Goal: Information Seeking & Learning: Learn about a topic

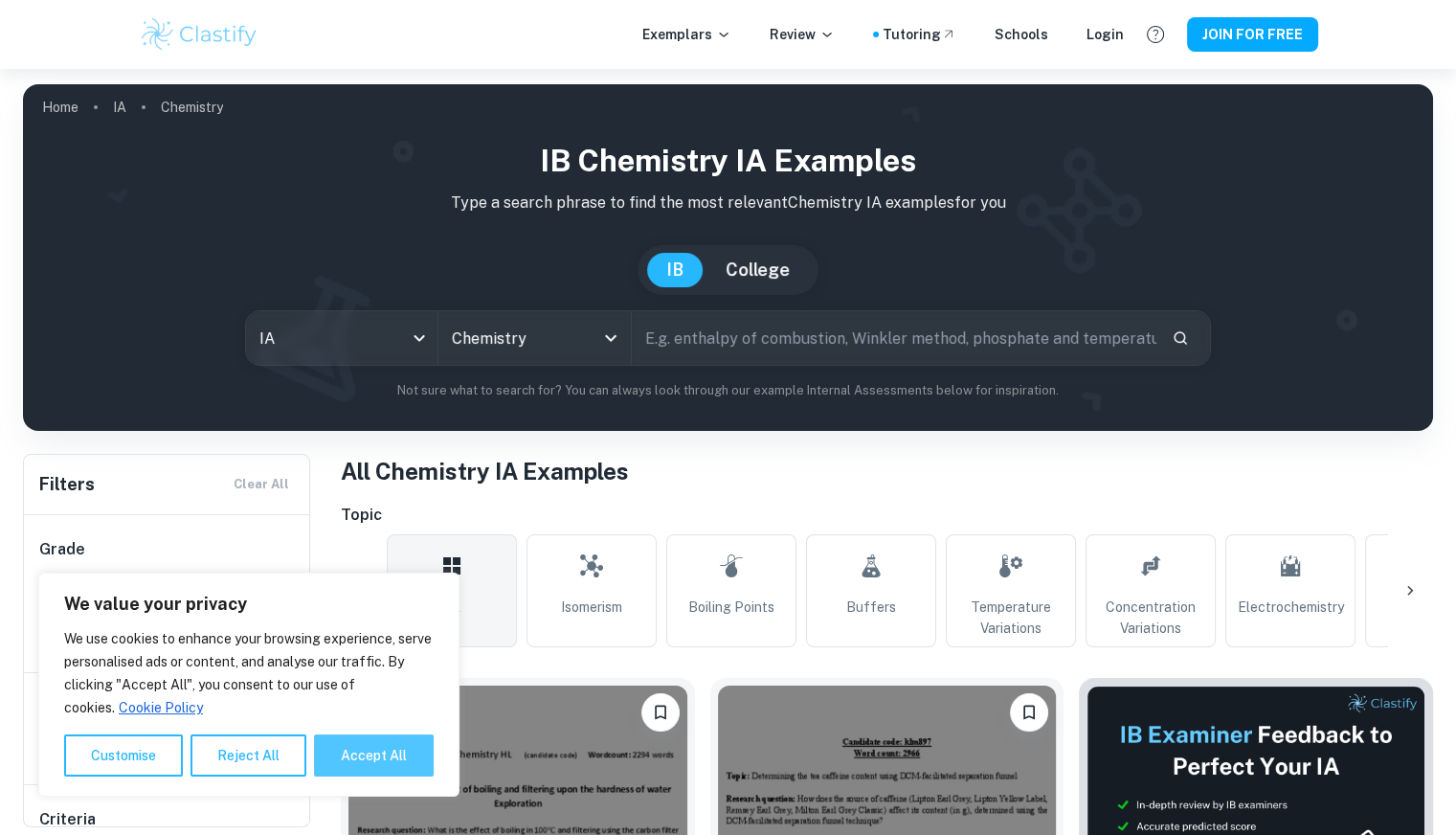
click at [381, 755] on button "Accept All" at bounding box center [374, 755] width 119 height 42
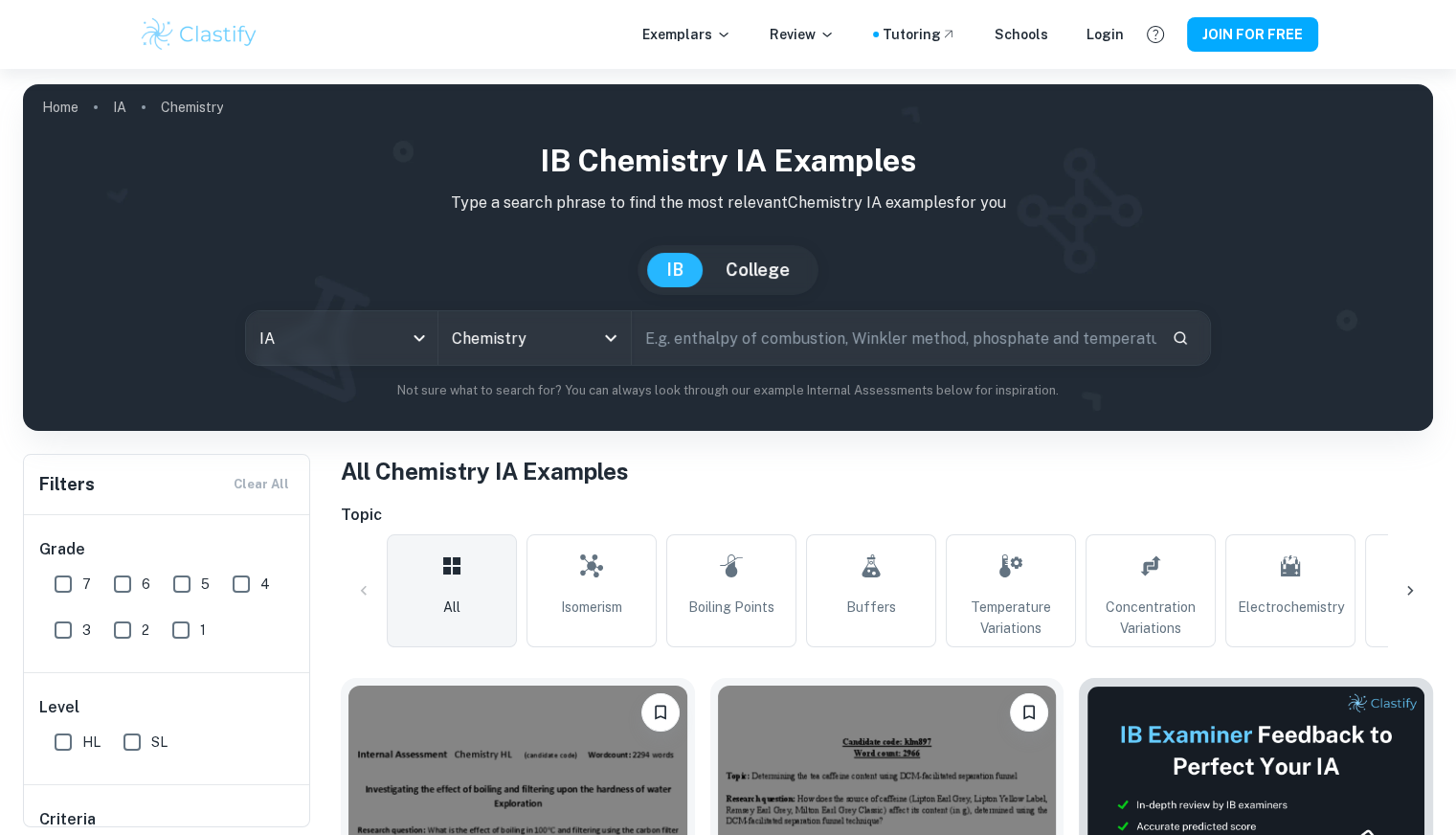
checkbox input "true"
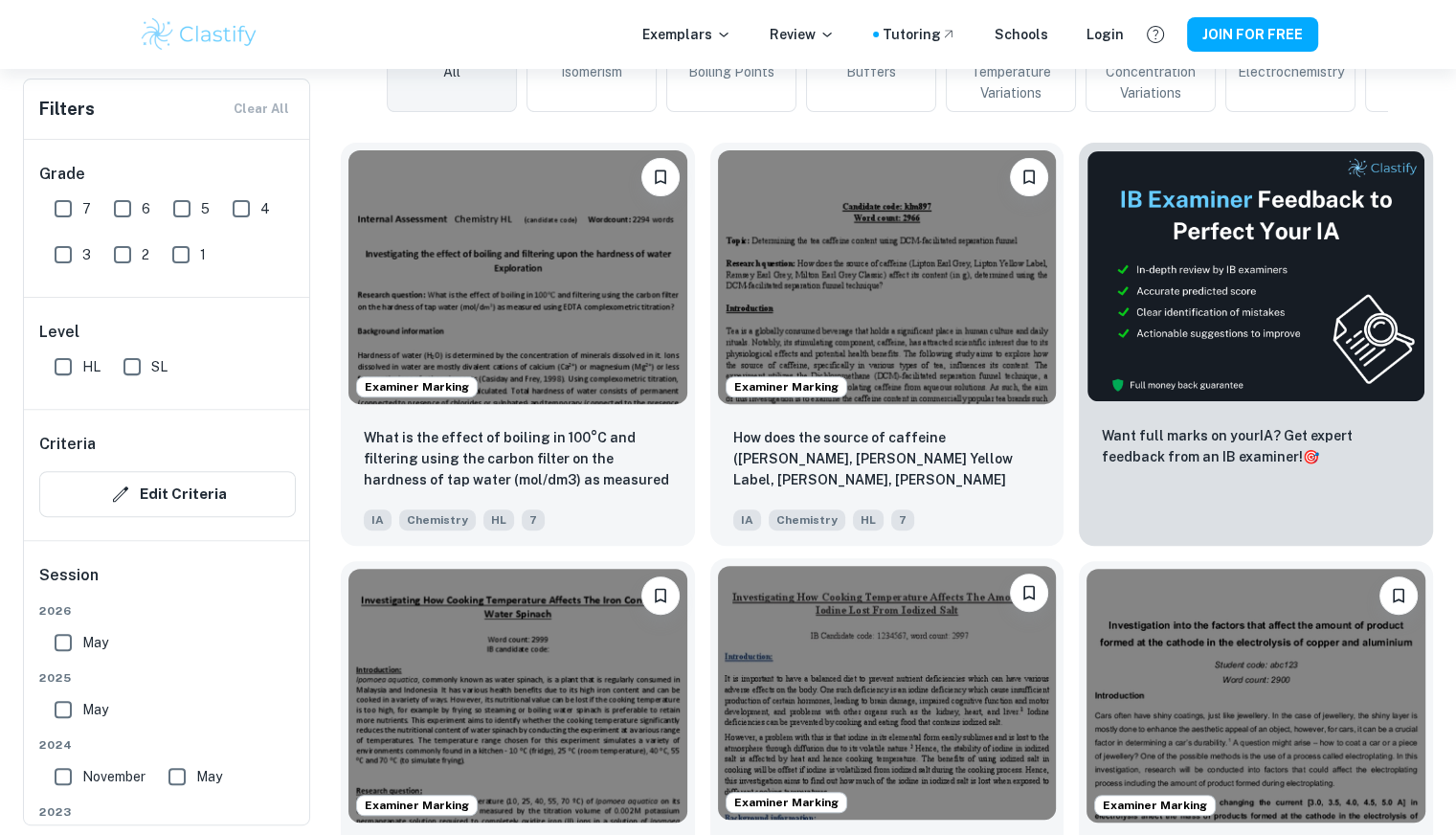
scroll to position [957, 0]
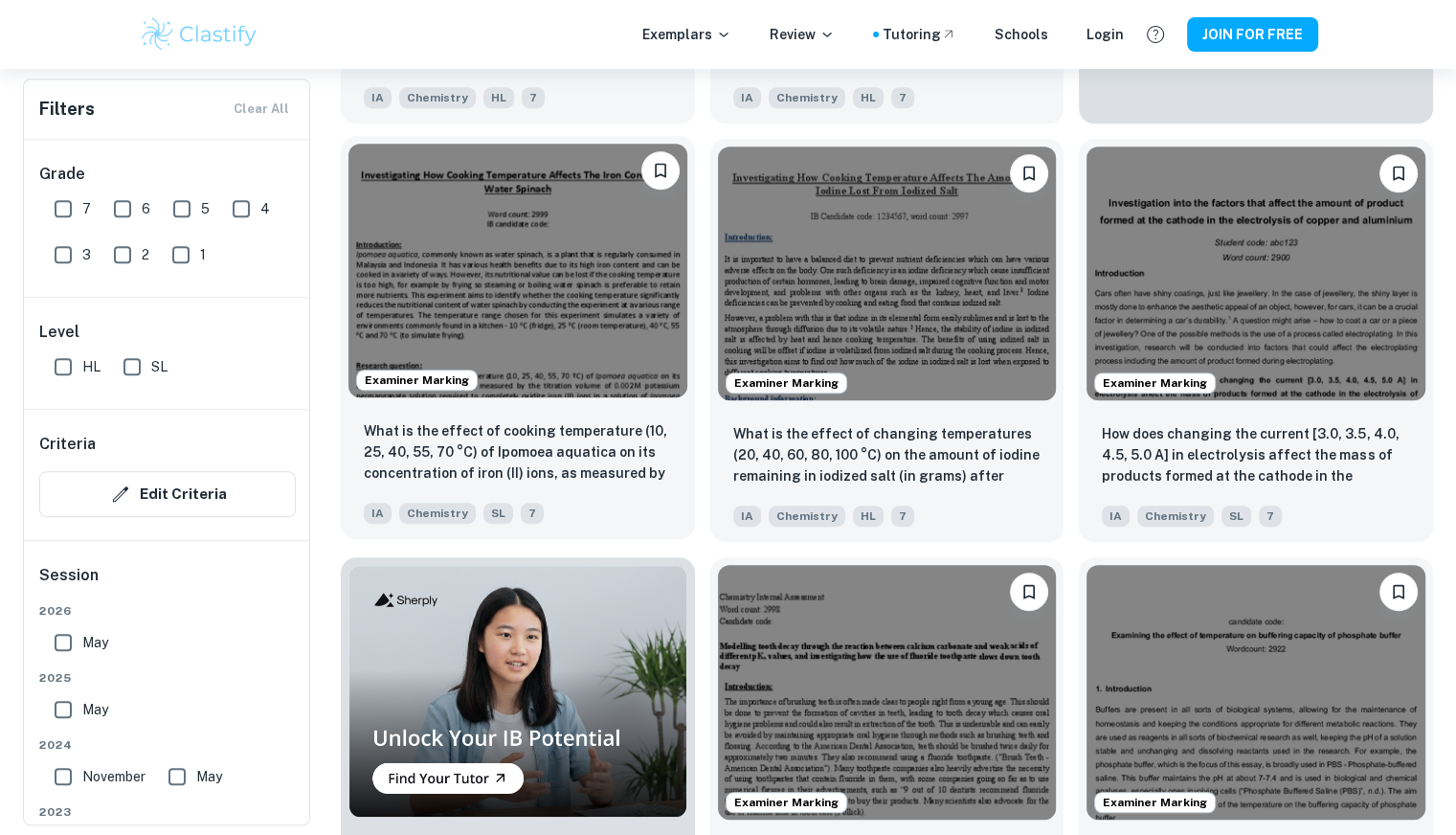
click at [547, 282] on img at bounding box center [517, 270] width 339 height 253
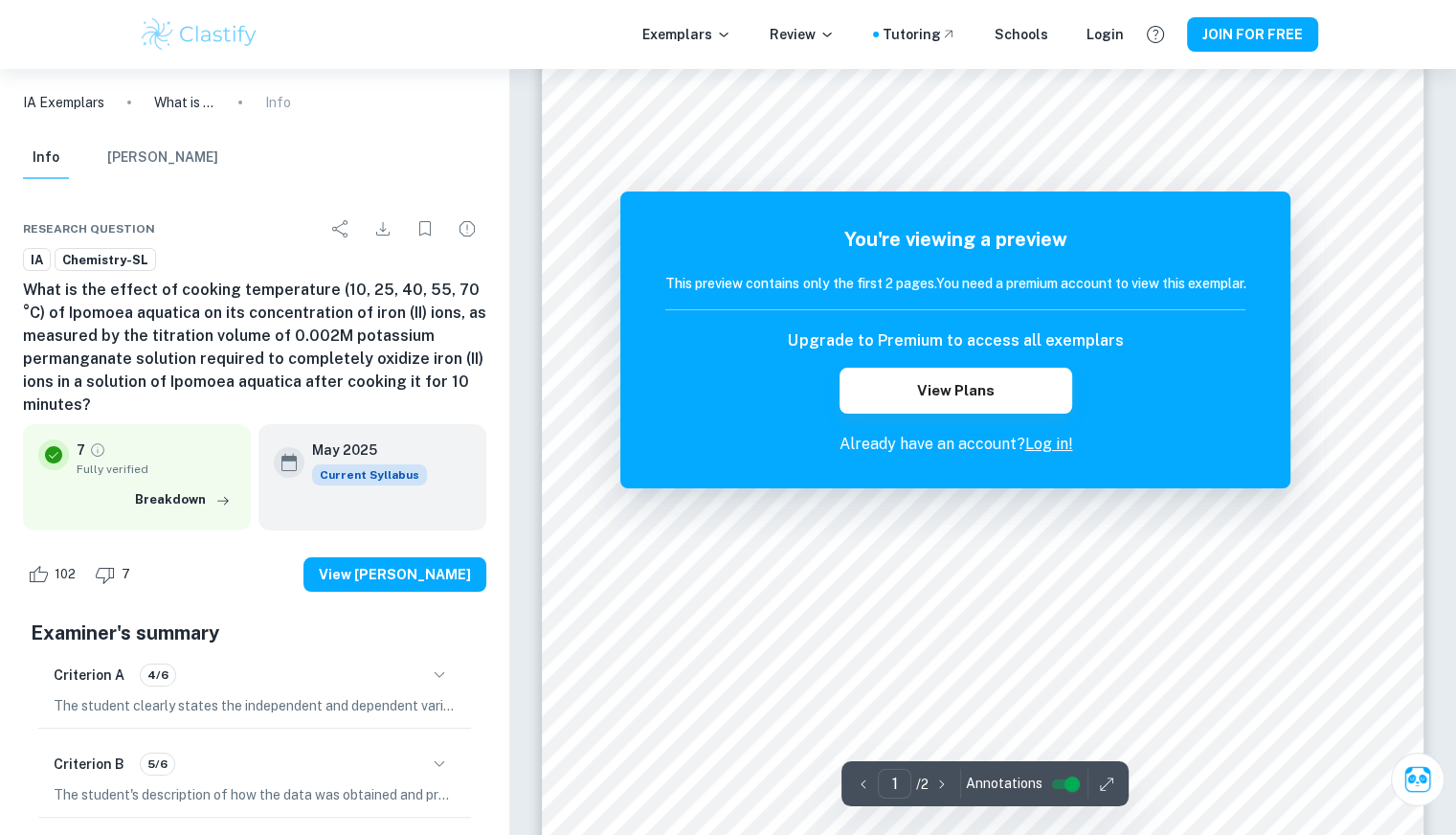
scroll to position [96, 0]
click at [168, 27] on img at bounding box center [199, 34] width 121 height 38
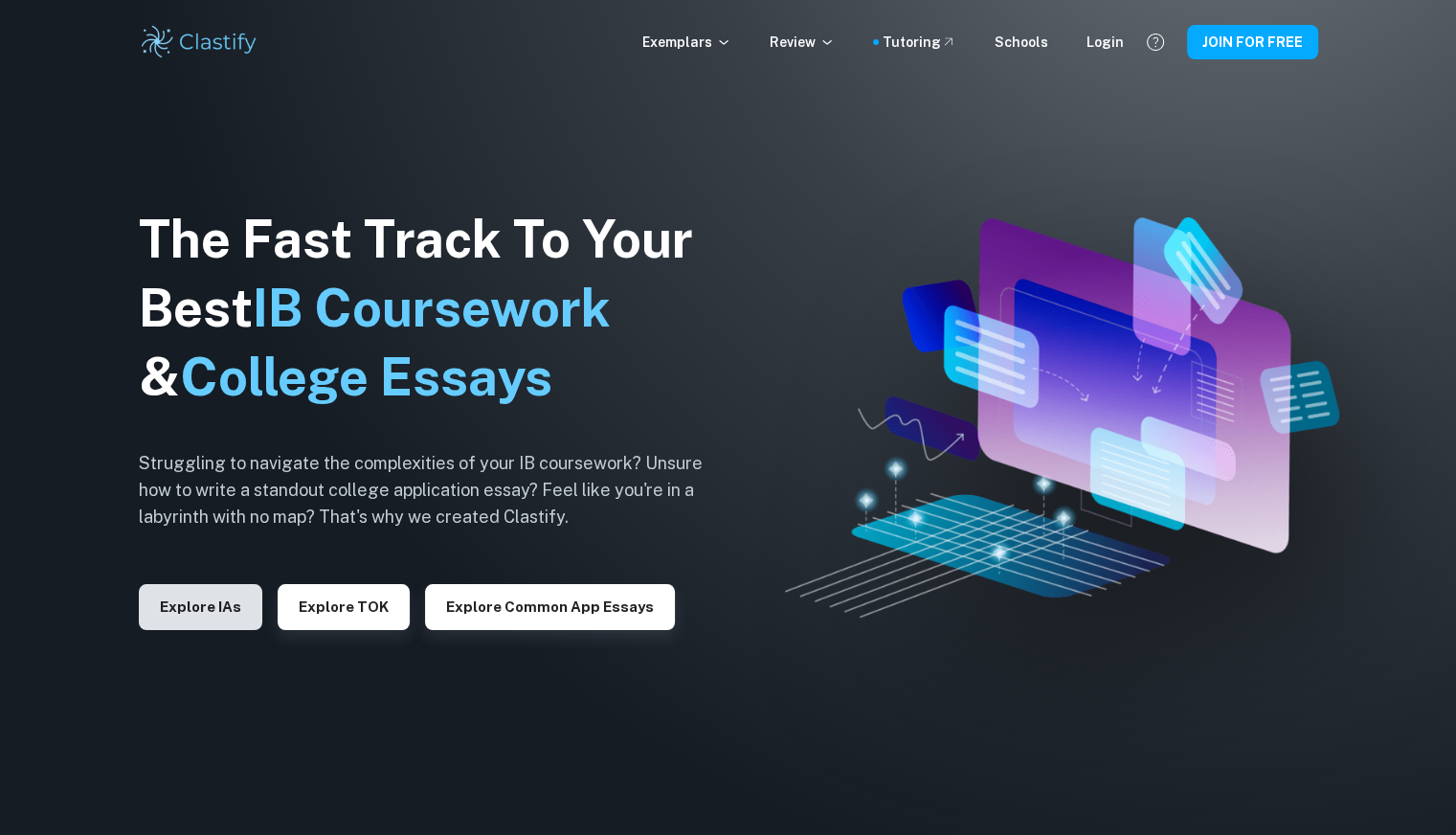
click at [238, 602] on button "Explore IAs" at bounding box center [200, 606] width 123 height 46
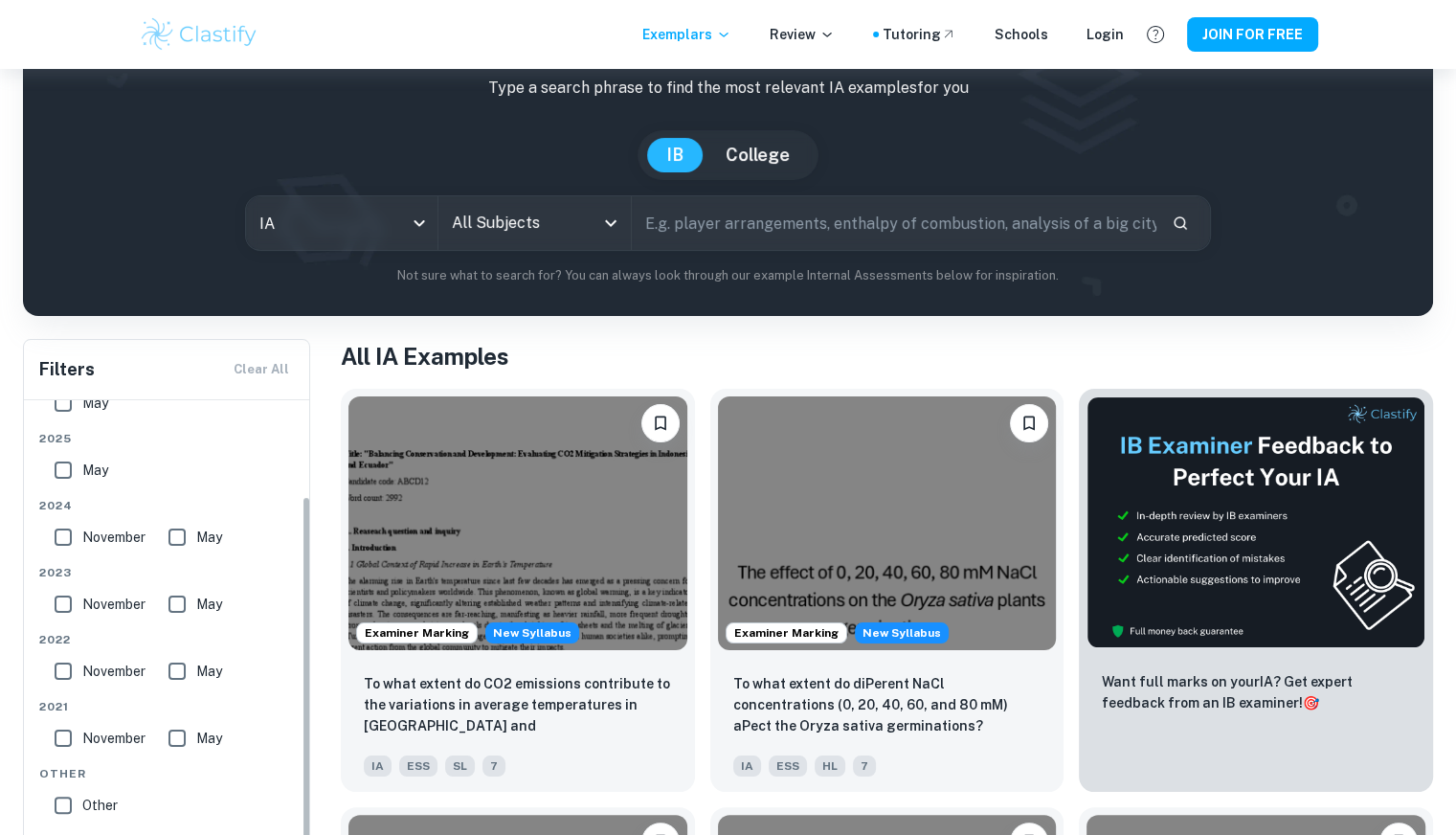
scroll to position [96, 0]
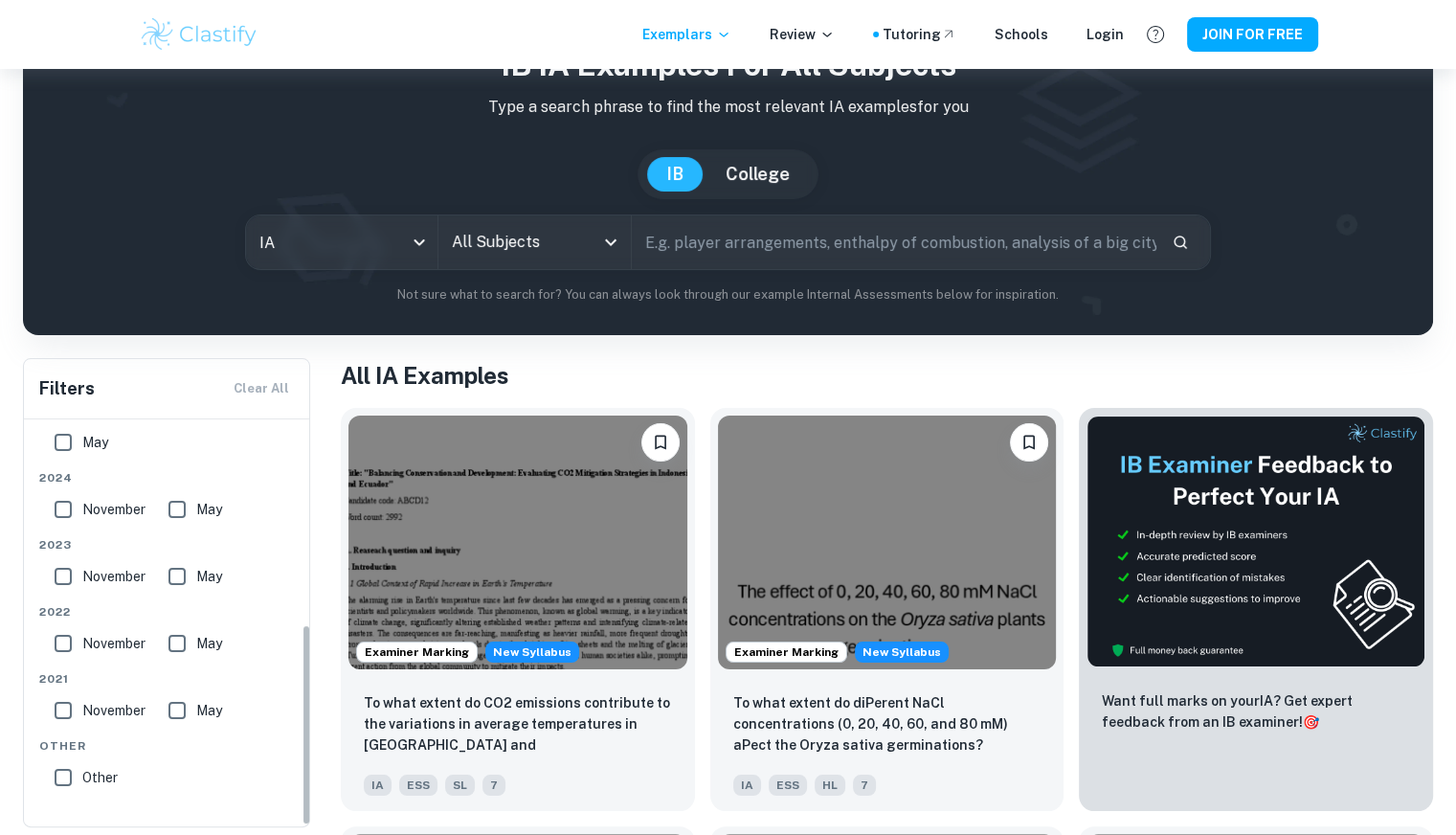
click at [589, 246] on input "All Subjects" at bounding box center [519, 242] width 146 height 36
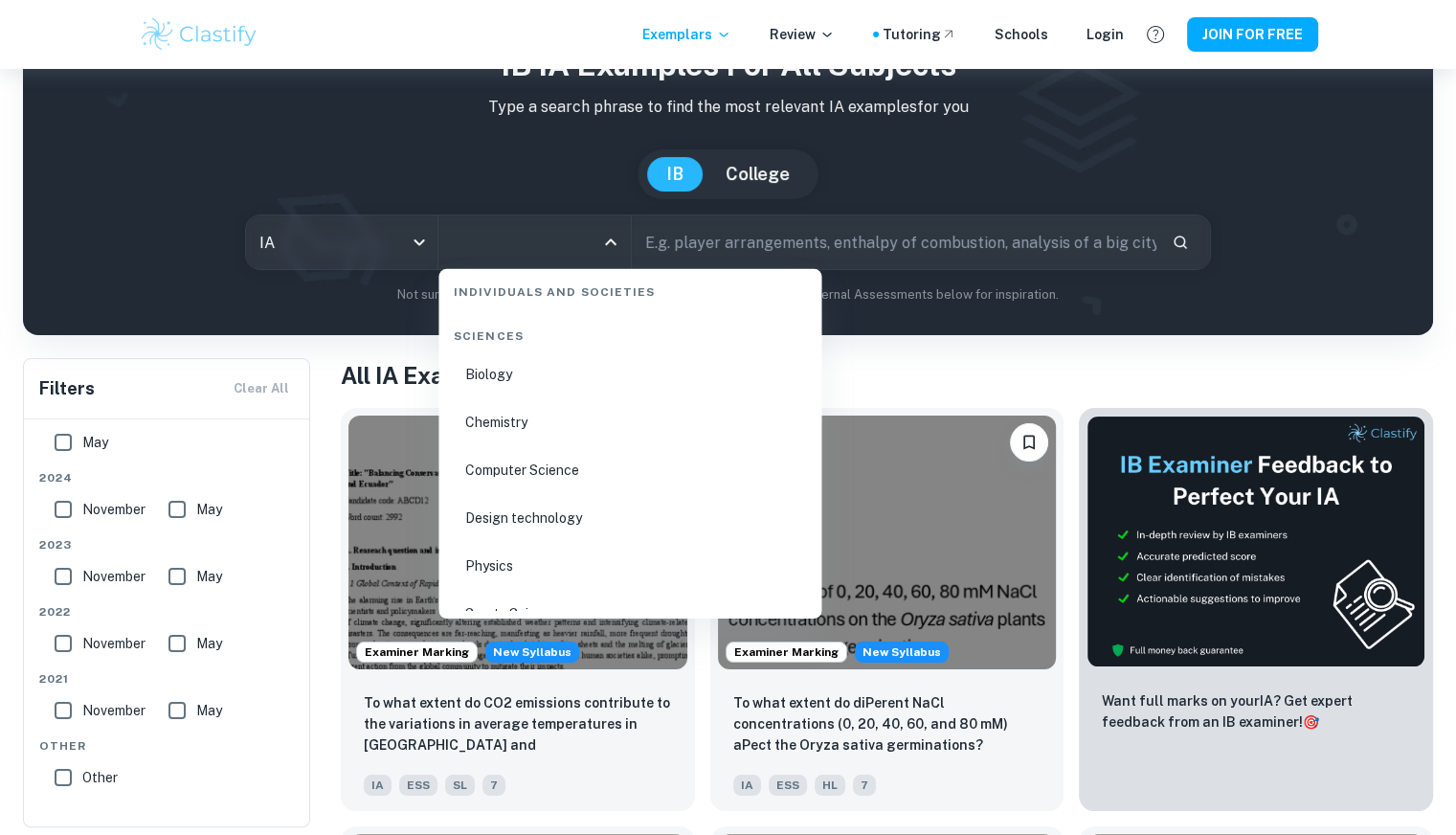
scroll to position [2983, 0]
click at [521, 384] on li "Chemistry" at bounding box center [630, 383] width 368 height 44
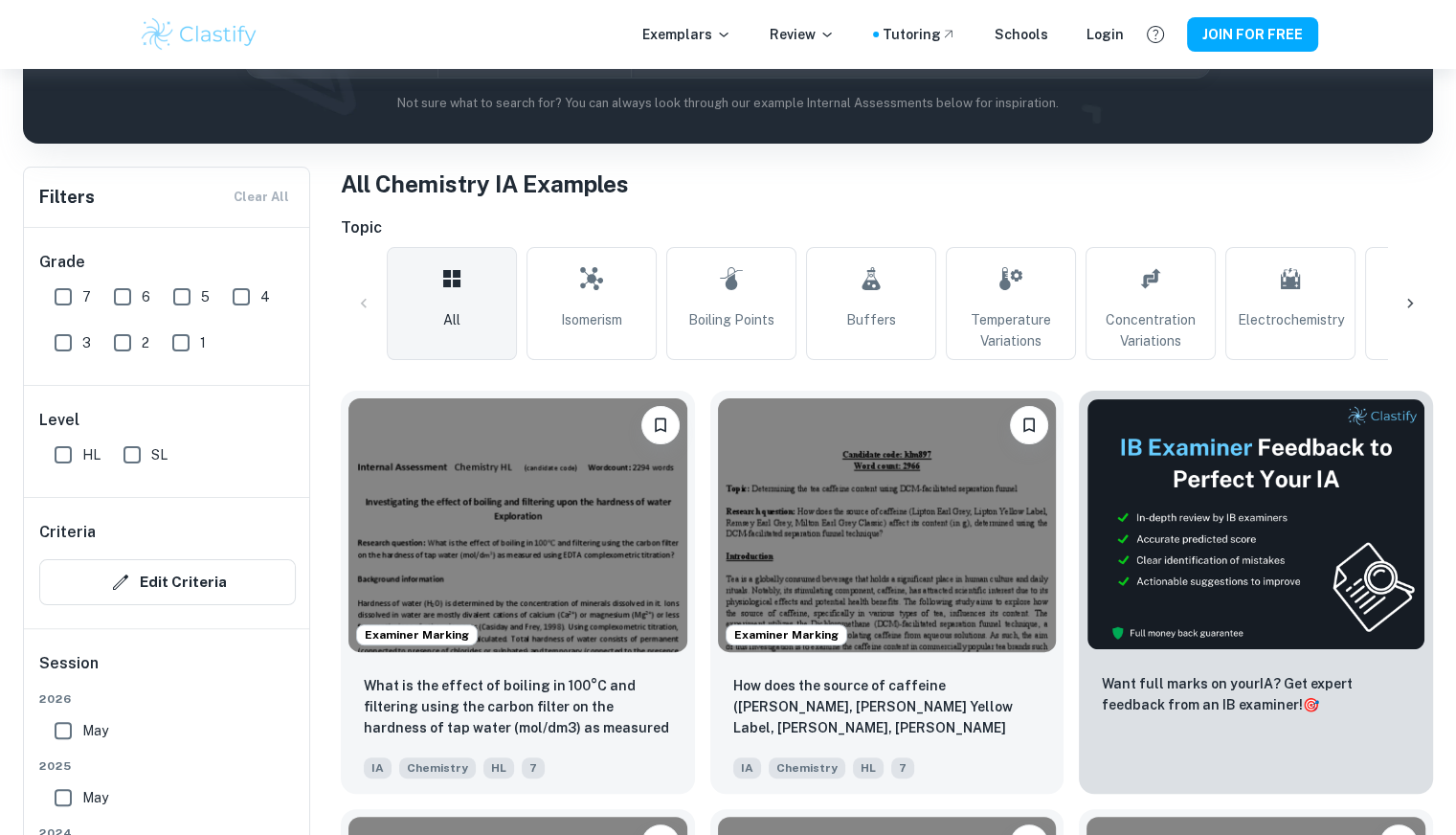
scroll to position [383, 0]
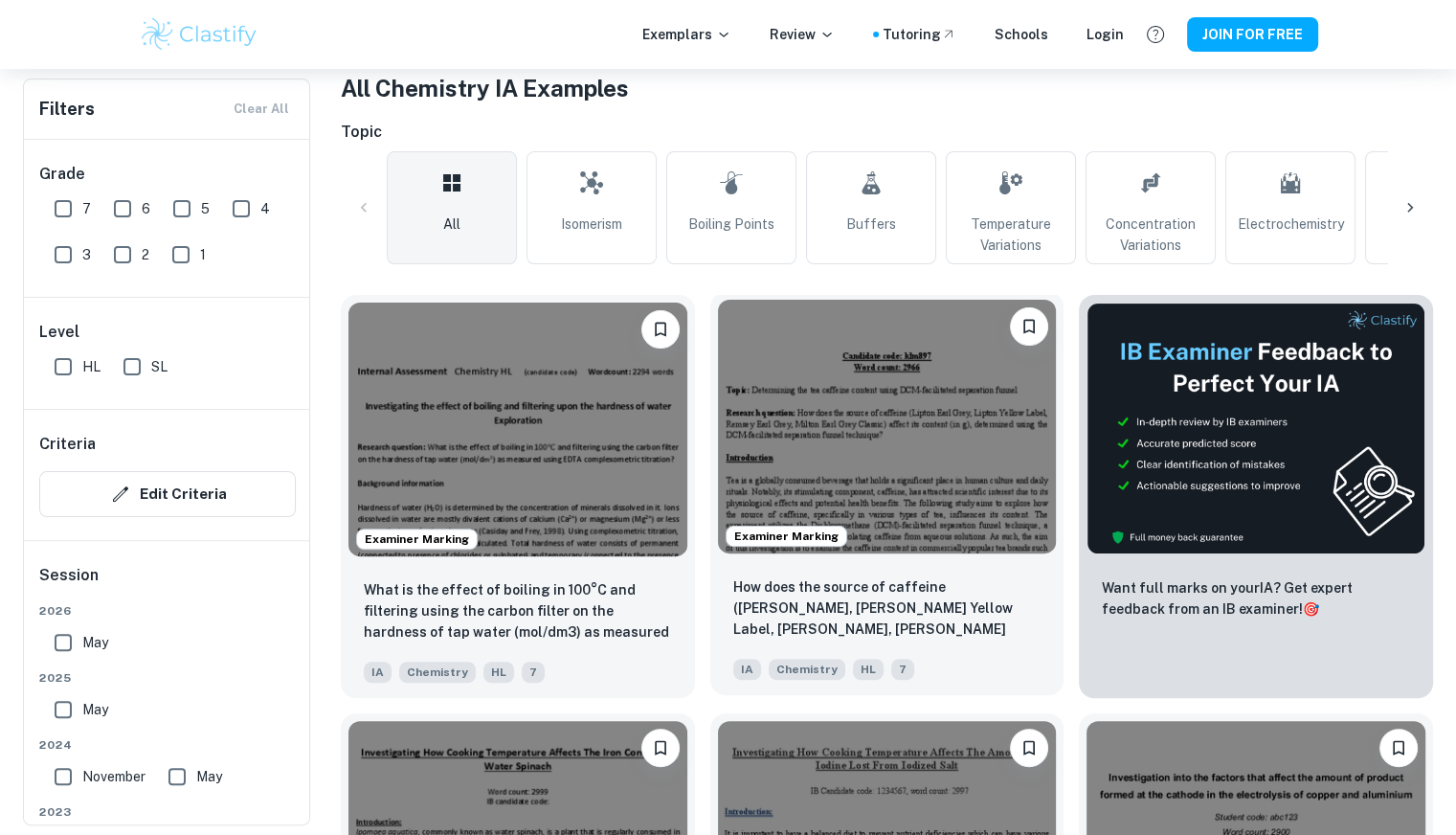
click at [897, 387] on img at bounding box center [887, 425] width 339 height 253
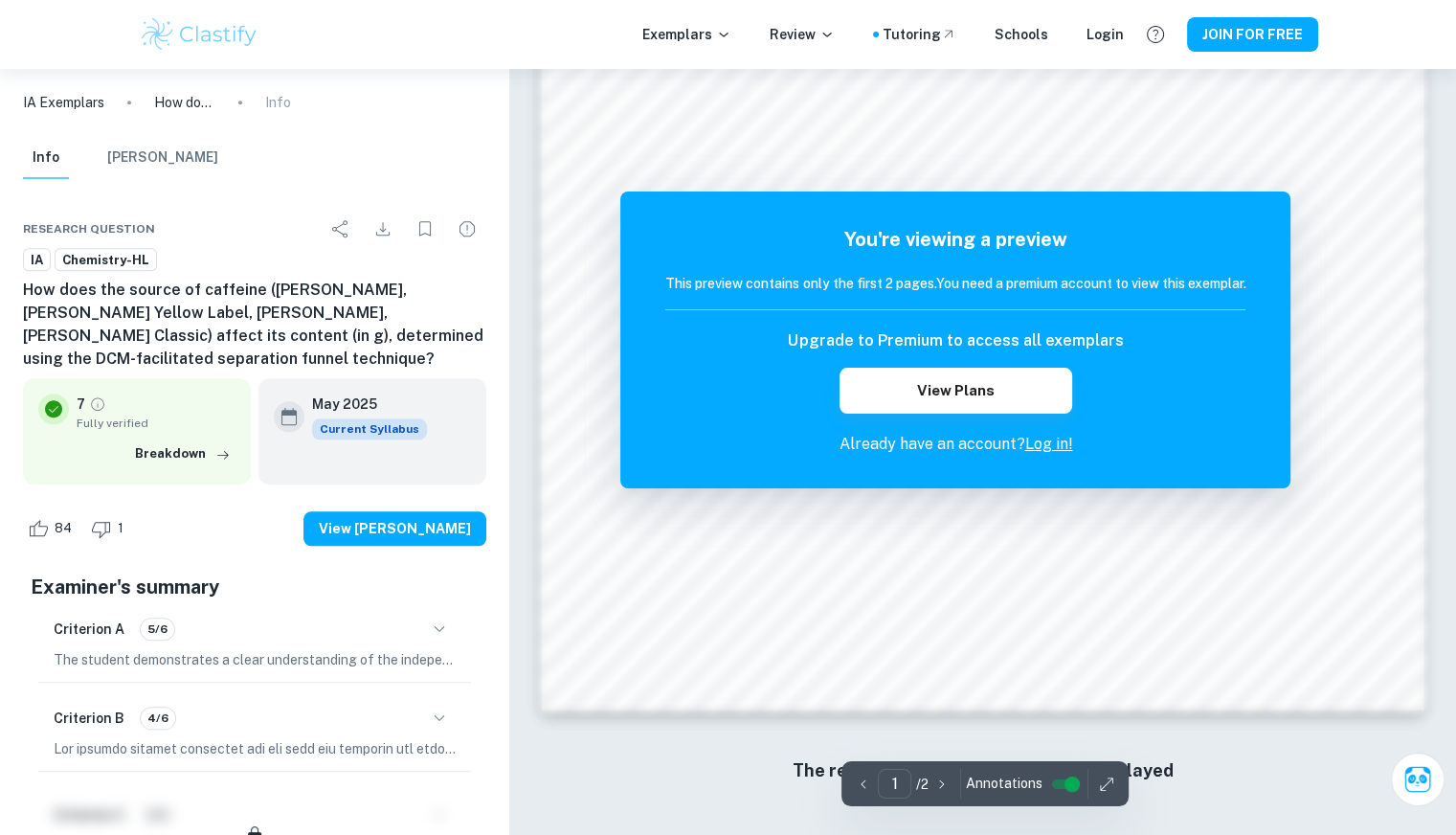
scroll to position [1889, 0]
